Goal: Task Accomplishment & Management: Use online tool/utility

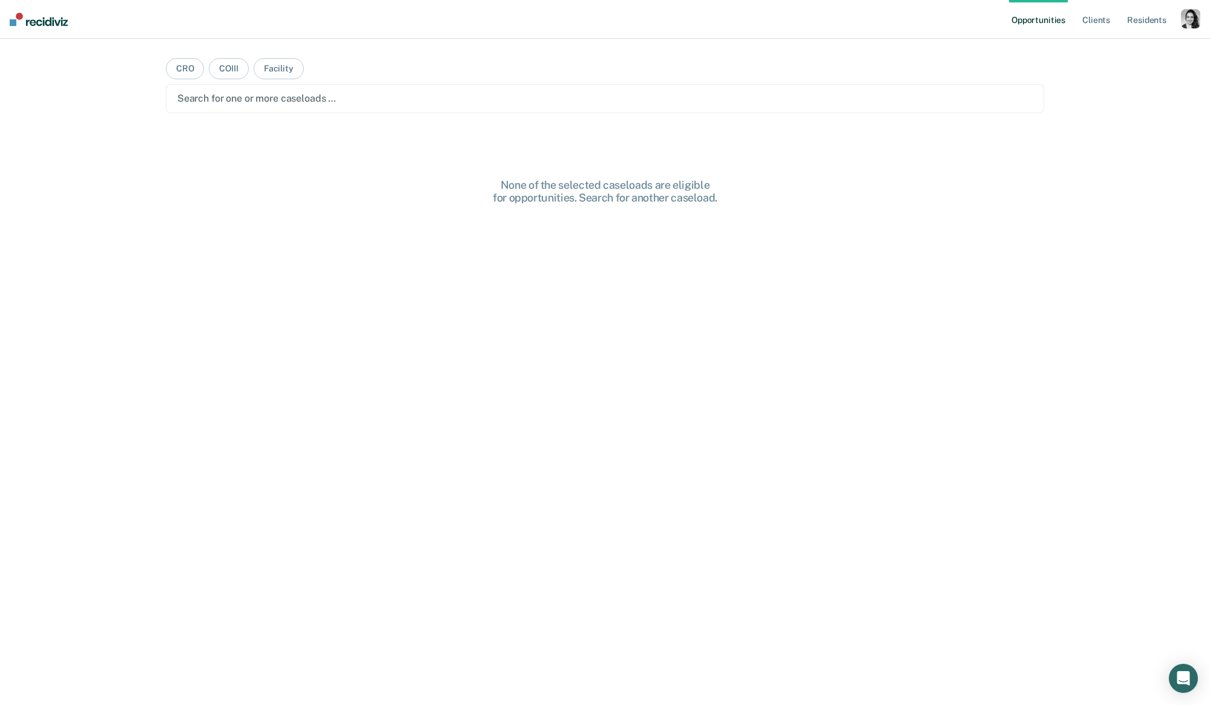
drag, startPoint x: 1194, startPoint y: 25, endPoint x: 1171, endPoint y: 39, distance: 26.1
click at [1194, 25] on div "button" at bounding box center [1190, 18] width 19 height 19
click at [1126, 56] on div "Profile How it works Log Out" at bounding box center [1141, 64] width 117 height 59
click at [1109, 50] on link "Profile" at bounding box center [1141, 49] width 97 height 10
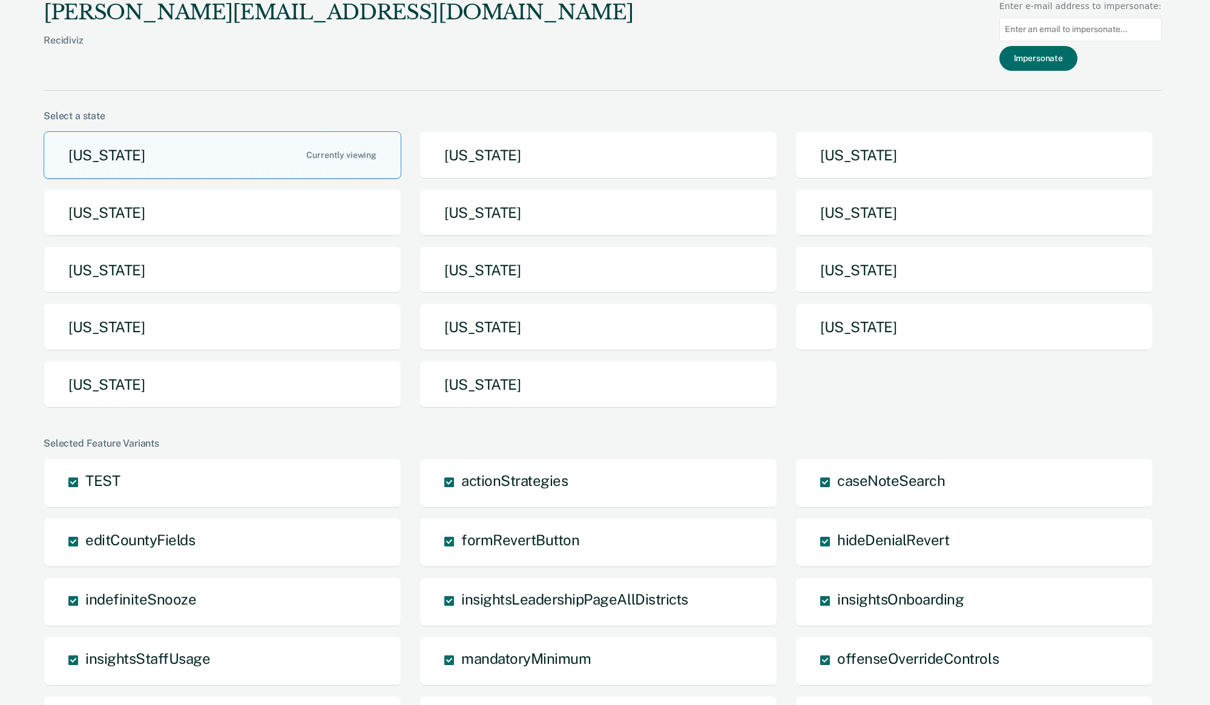
click at [462, 408] on button "[US_STATE]" at bounding box center [598, 385] width 358 height 48
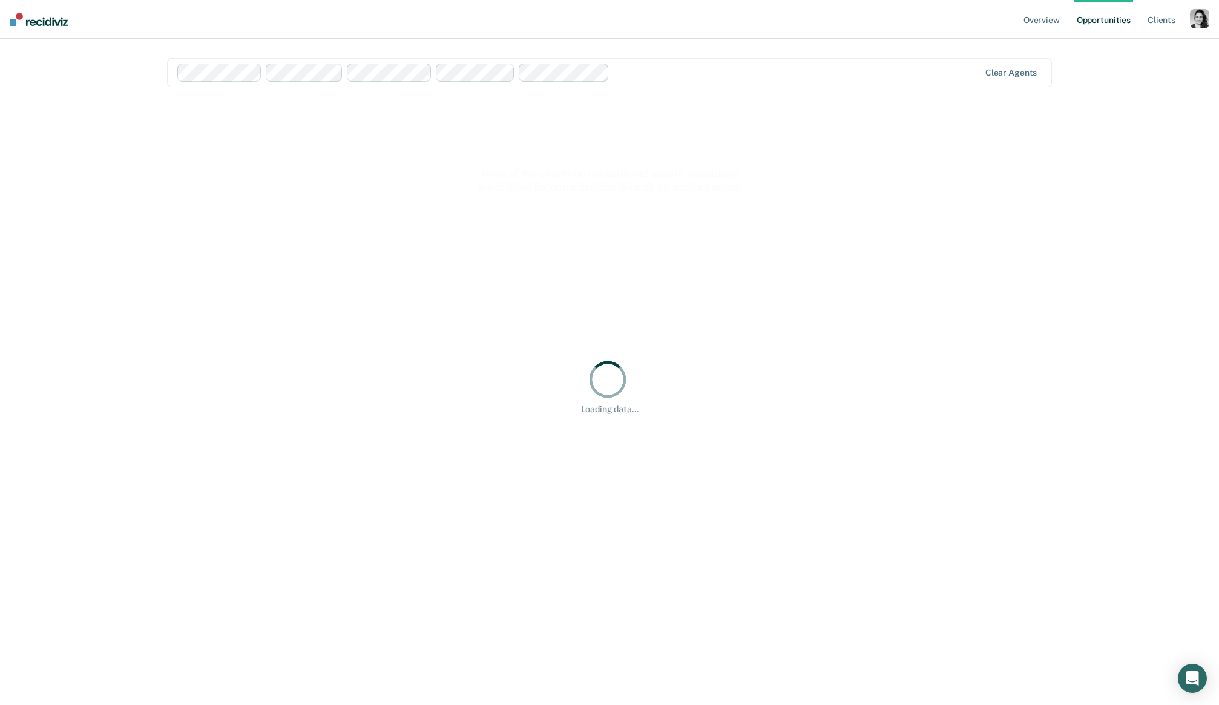
click at [499, 87] on div "Clear agents" at bounding box center [610, 72] width 886 height 29
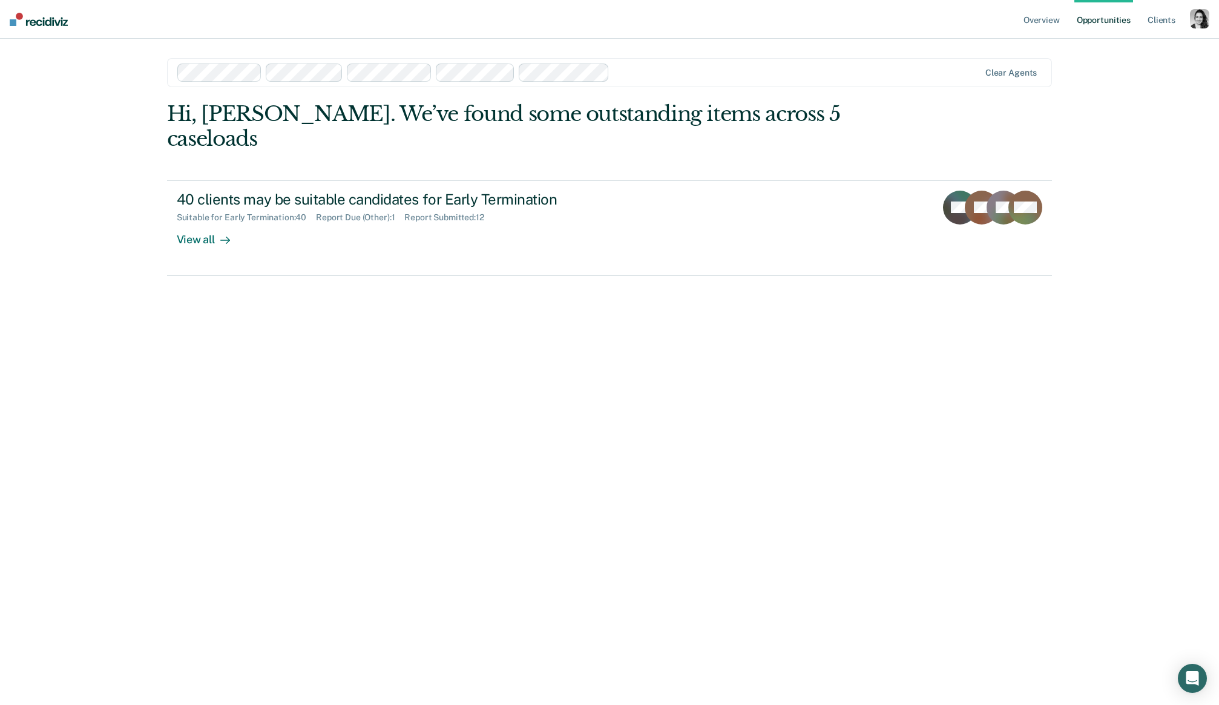
drag, startPoint x: 1017, startPoint y: 415, endPoint x: 1007, endPoint y: 415, distance: 10.3
click at [514, 452] on div "Hi, [PERSON_NAME]. We’ve found some outstanding items across 1 caseload 11 clie…" at bounding box center [610, 387] width 886 height 570
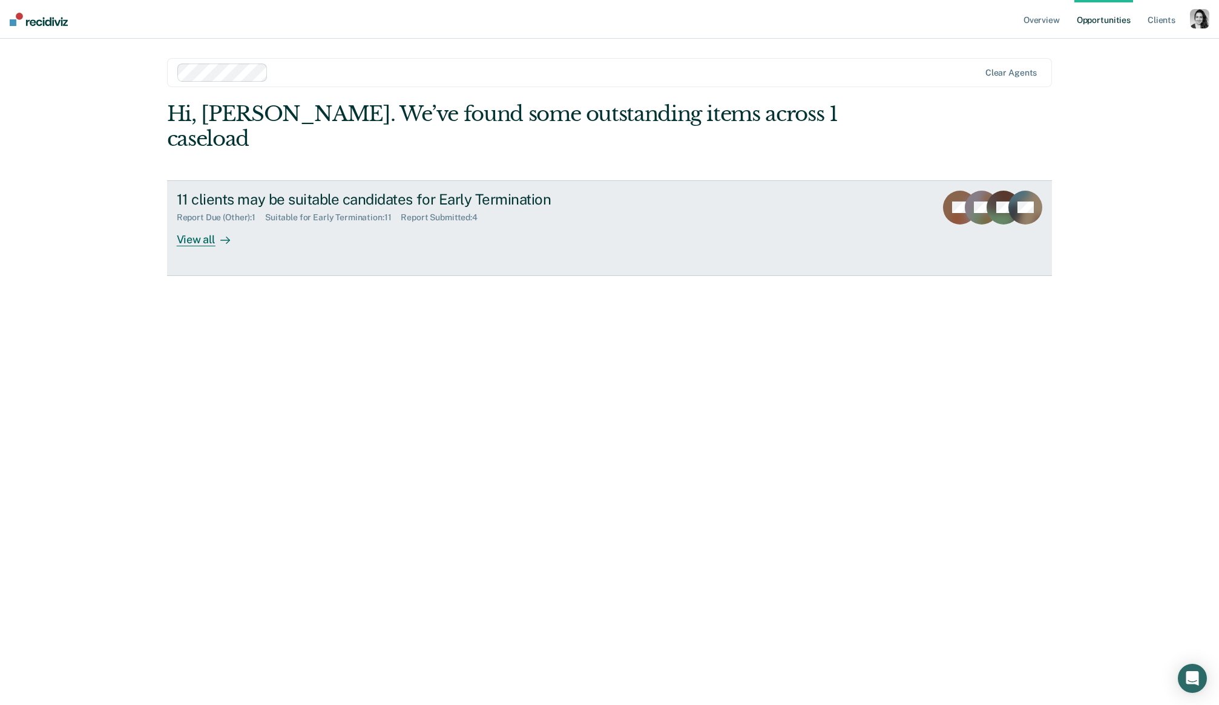
click at [208, 223] on div "View all" at bounding box center [211, 235] width 68 height 24
